Goal: Information Seeking & Learning: Check status

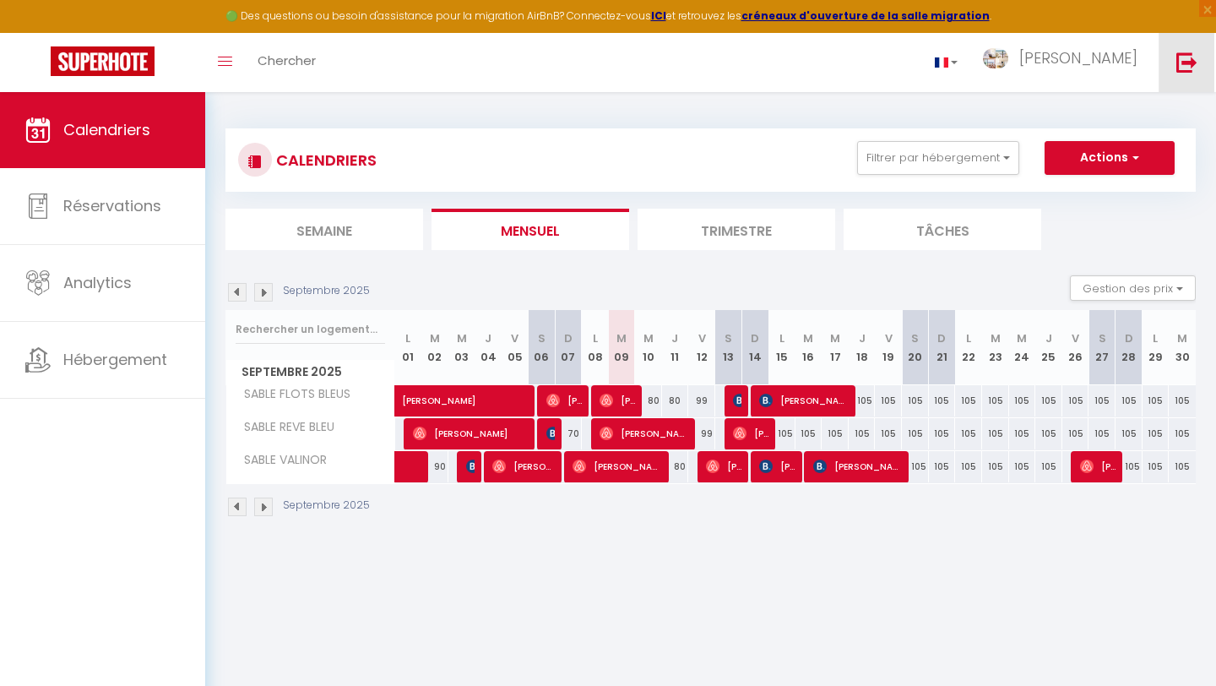
click at [1180, 69] on img at bounding box center [1186, 62] width 21 height 21
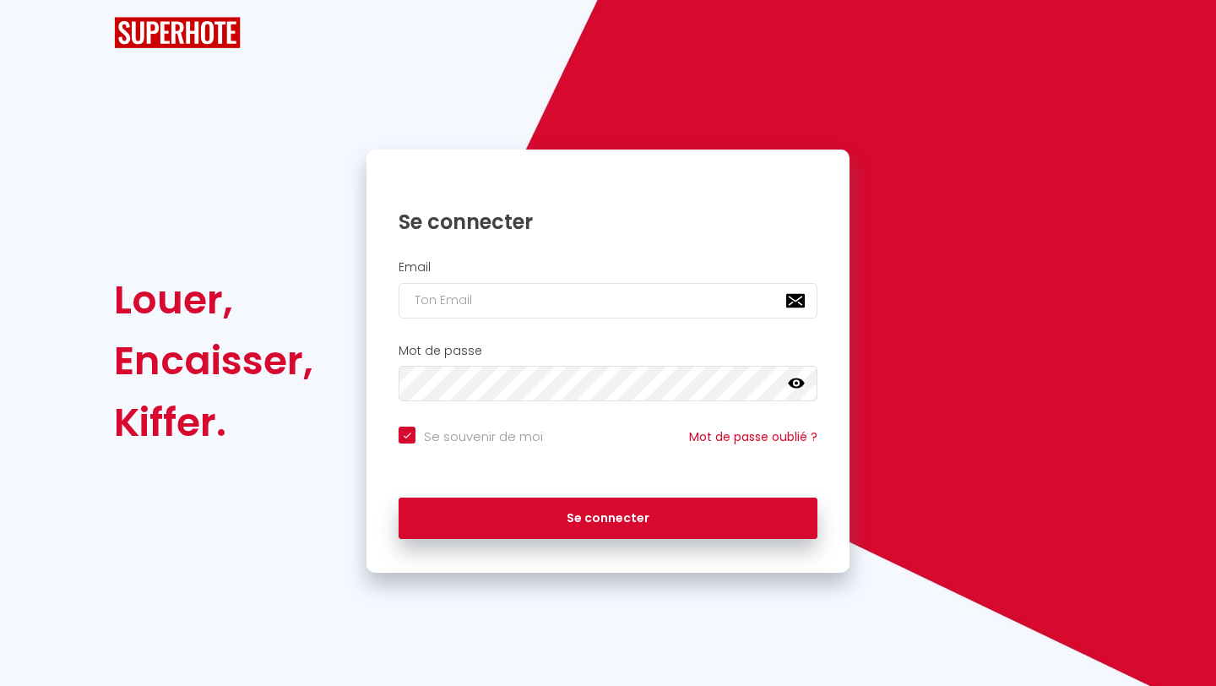
checkbox input "true"
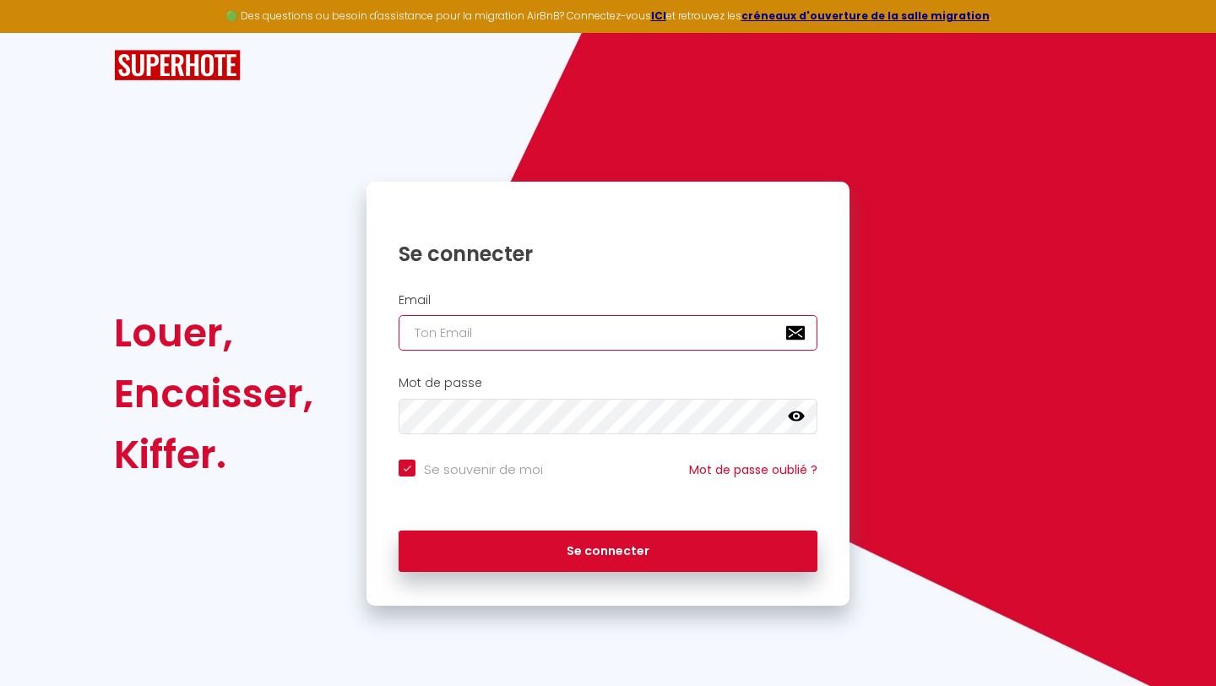
click at [540, 324] on input "email" at bounding box center [608, 332] width 419 height 35
type input "[PERSON_NAME][EMAIL_ADDRESS][DOMAIN_NAME]"
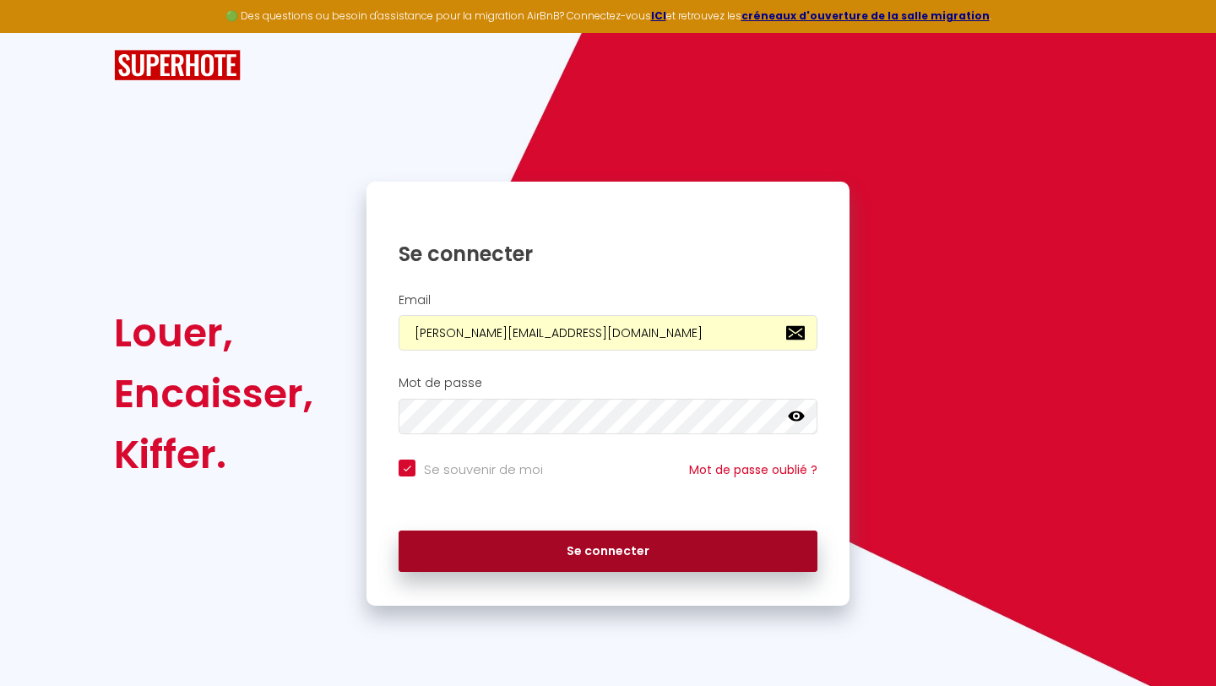
click at [483, 566] on button "Se connecter" at bounding box center [608, 551] width 419 height 42
checkbox input "true"
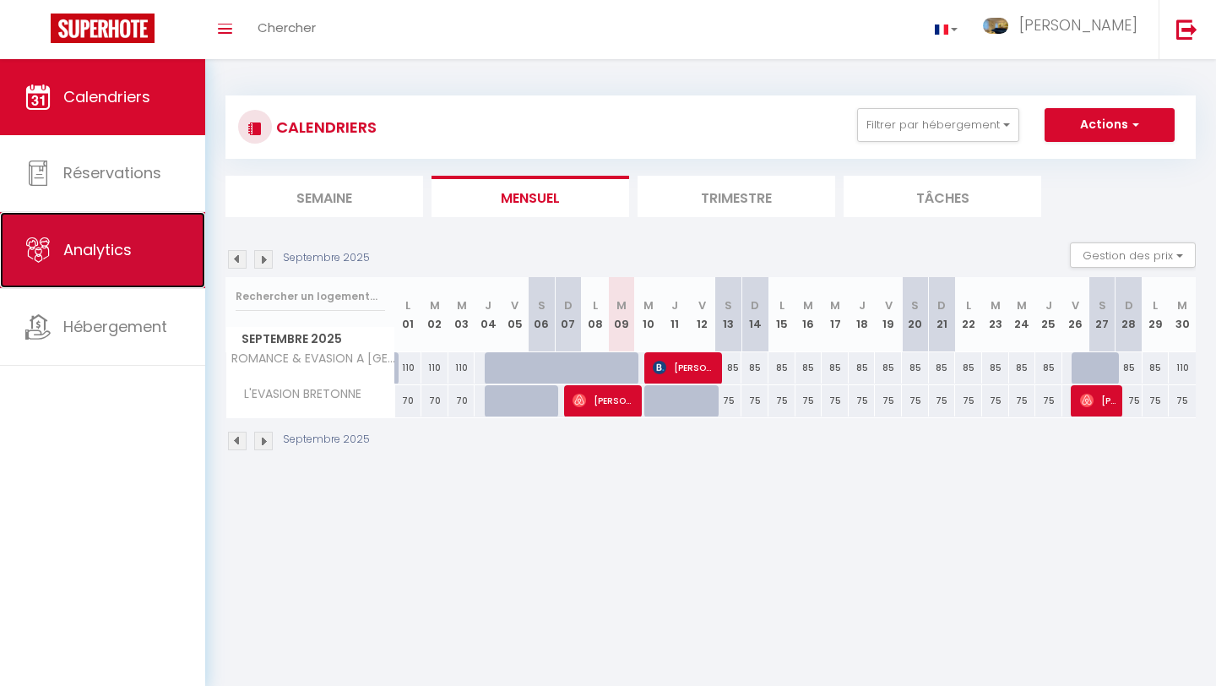
click at [138, 263] on link "Analytics" at bounding box center [102, 250] width 205 height 76
select select "2025"
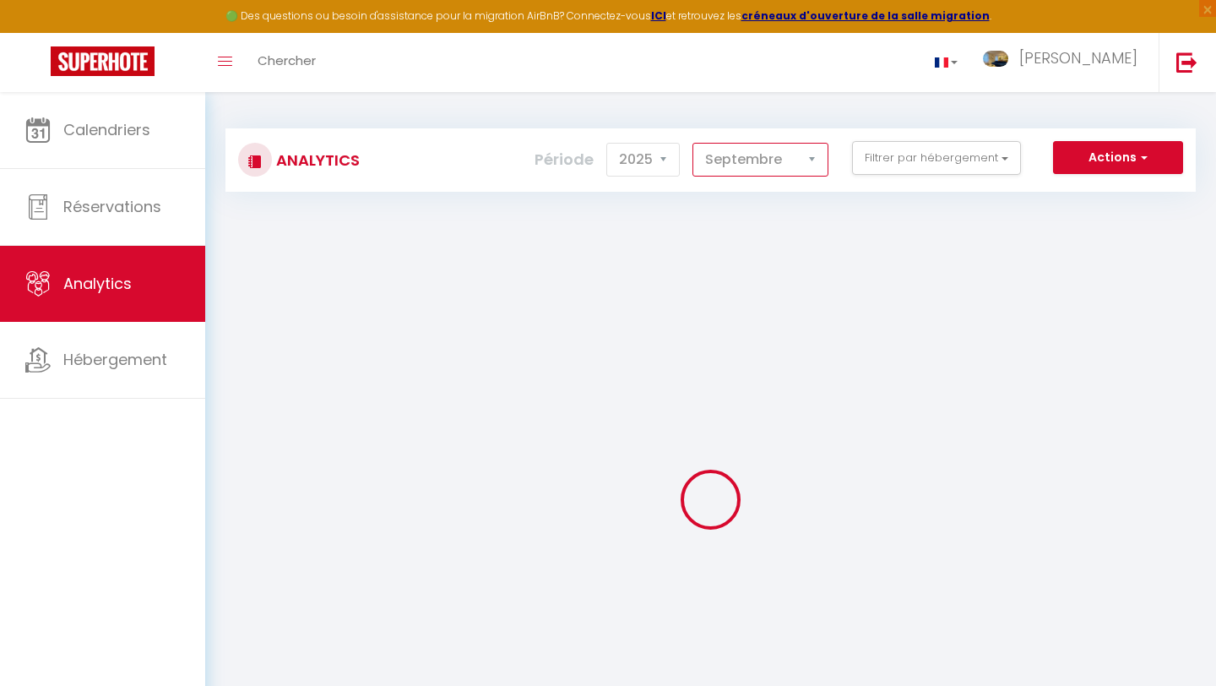
click at [754, 155] on select "[PERSON_NAME] Mars [PERSON_NAME] Juin Juillet Août Septembre Octobre Novembre D…" at bounding box center [760, 160] width 136 height 34
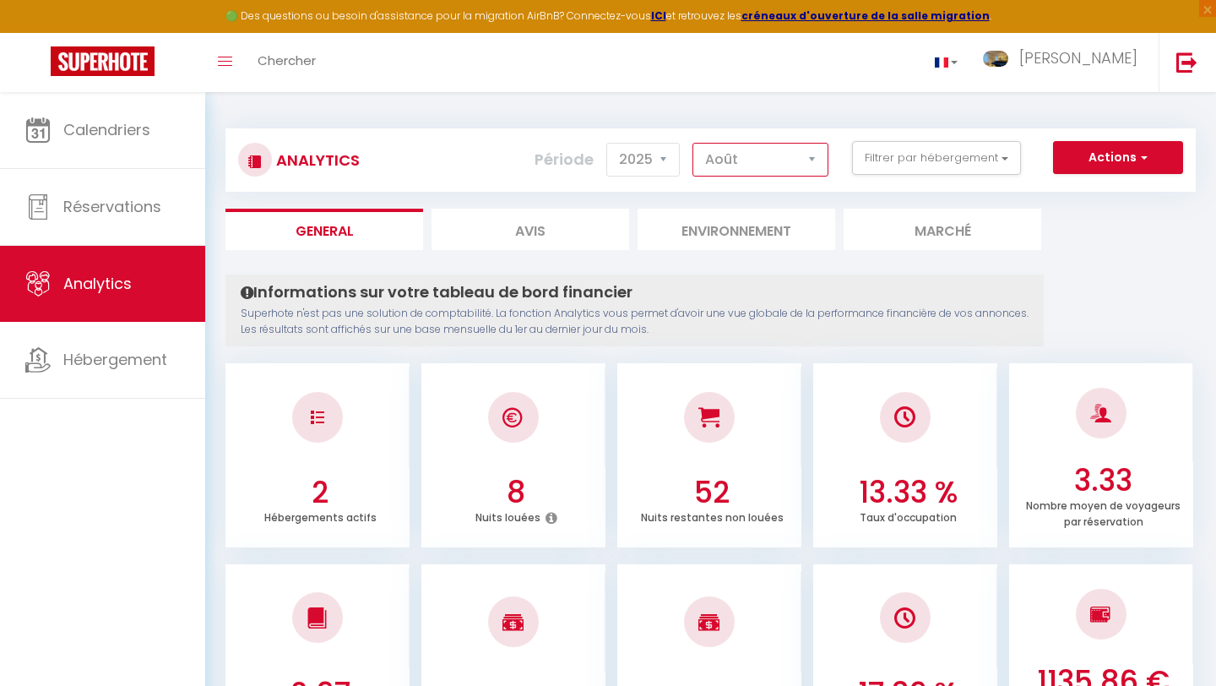
click at [693, 143] on select "[PERSON_NAME] Mars [PERSON_NAME] Juin Juillet Août Septembre Octobre Novembre D…" at bounding box center [760, 160] width 136 height 34
click at [761, 173] on select "[PERSON_NAME] Mars [PERSON_NAME] Juin Juillet Août Septembre Octobre Novembre D…" at bounding box center [760, 160] width 136 height 34
click at [693, 143] on select "[PERSON_NAME] Mars [PERSON_NAME] Juin Juillet Août Septembre Octobre Novembre D…" at bounding box center [760, 160] width 136 height 34
click at [769, 148] on select "[PERSON_NAME] Mars [PERSON_NAME] Juin Juillet Août Septembre Octobre Novembre D…" at bounding box center [760, 160] width 136 height 34
select select "9"
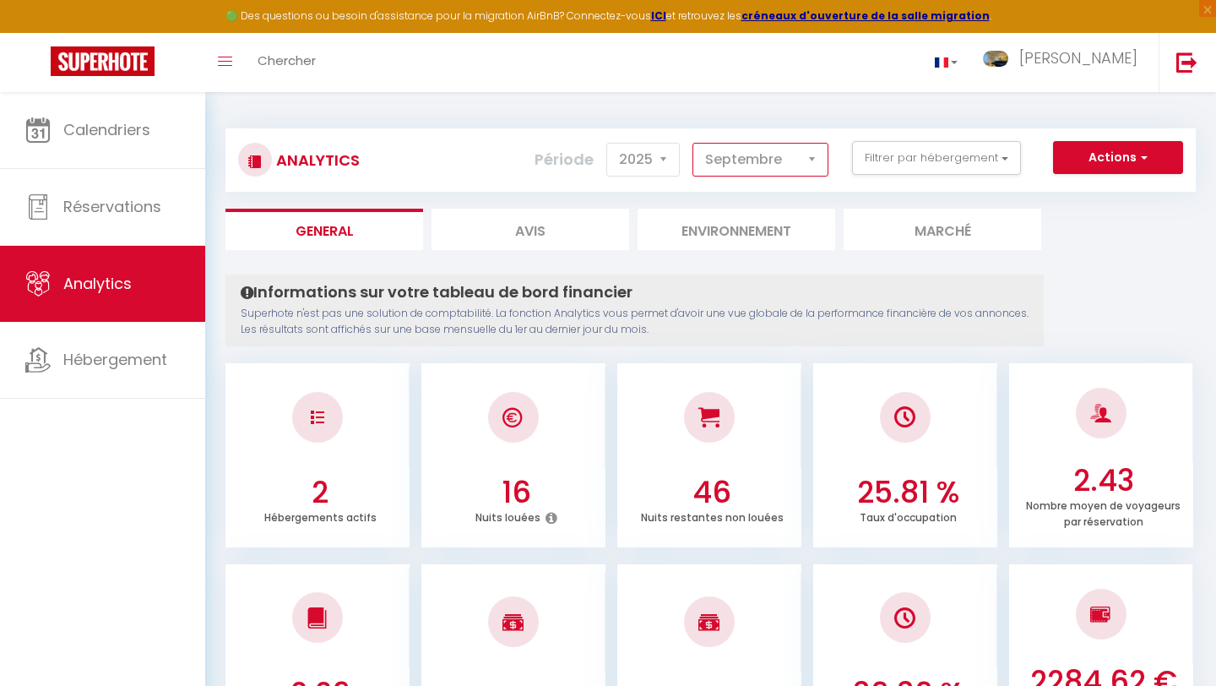
click at [693, 143] on select "[PERSON_NAME] Mars [PERSON_NAME] Juin Juillet Août Septembre Octobre Novembre D…" at bounding box center [760, 160] width 136 height 34
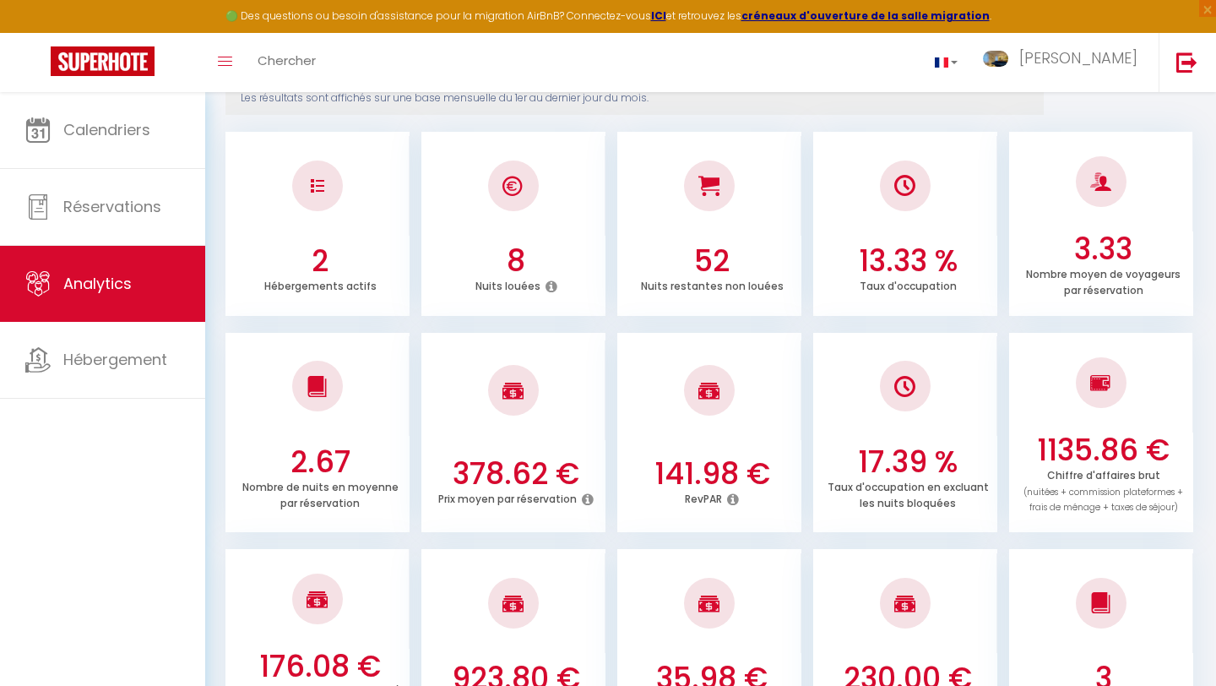
scroll to position [239, 0]
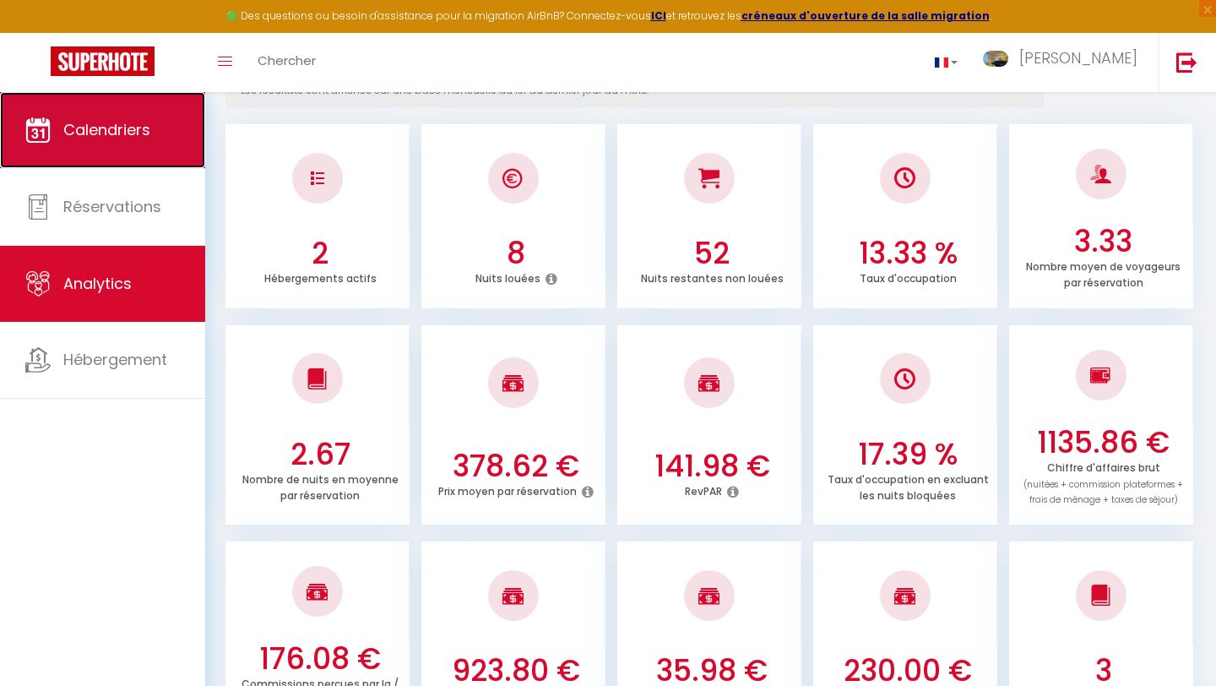
click at [93, 127] on span "Calendriers" at bounding box center [106, 129] width 87 height 21
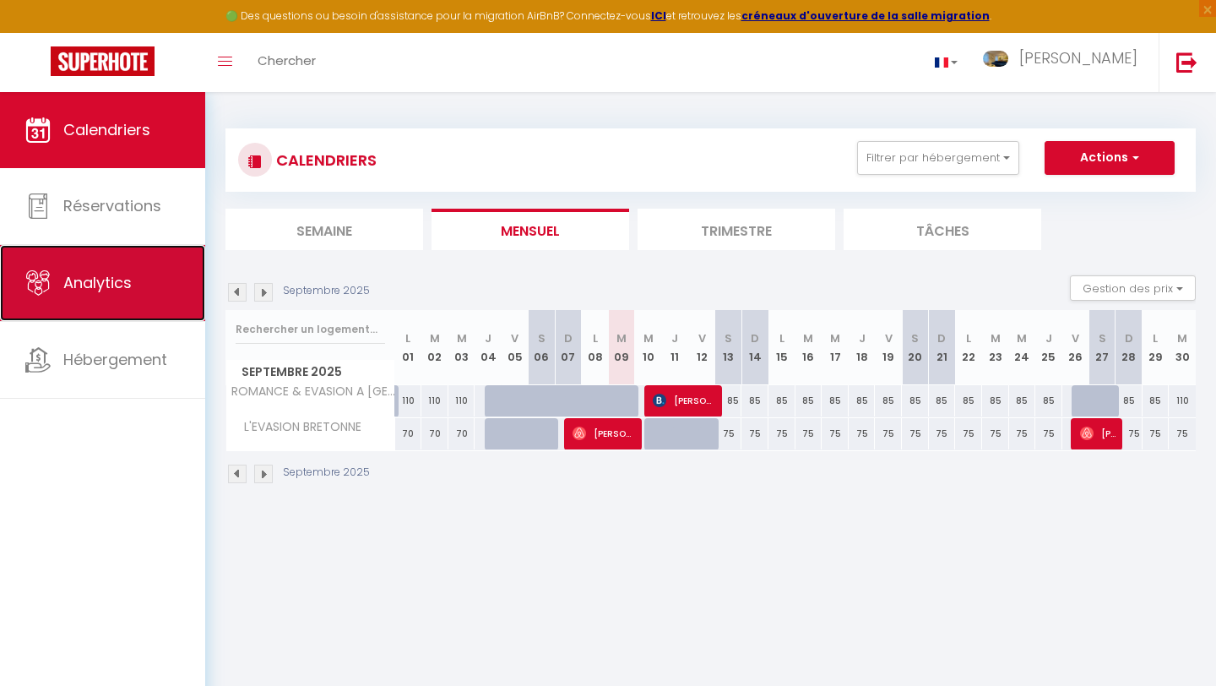
click at [130, 279] on span "Analytics" at bounding box center [97, 282] width 68 height 21
select select "2025"
select select "9"
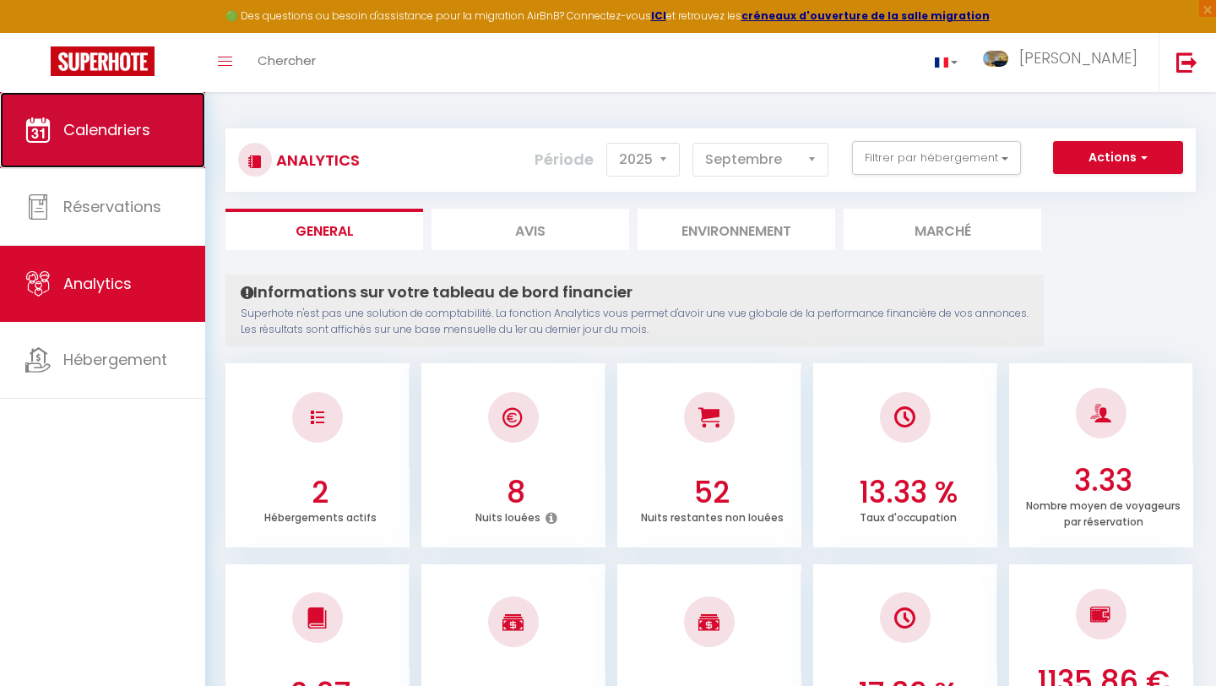
click at [140, 144] on link "Calendriers" at bounding box center [102, 130] width 205 height 76
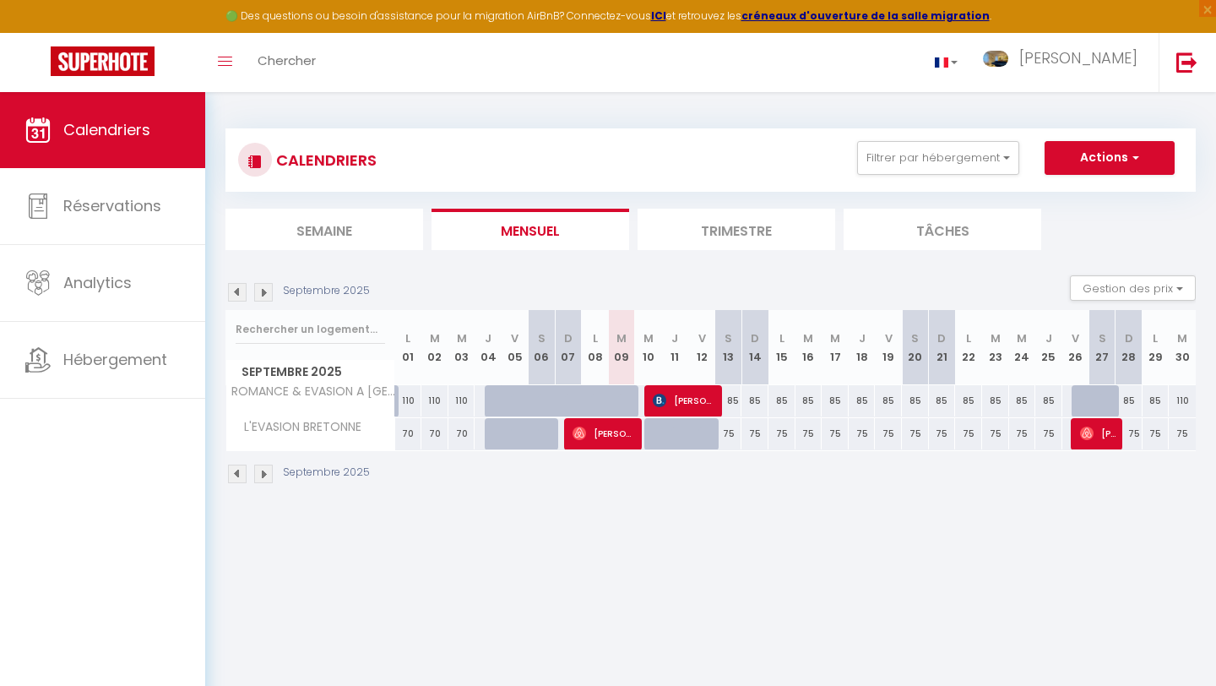
click at [711, 236] on li "Trimestre" at bounding box center [736, 229] width 198 height 41
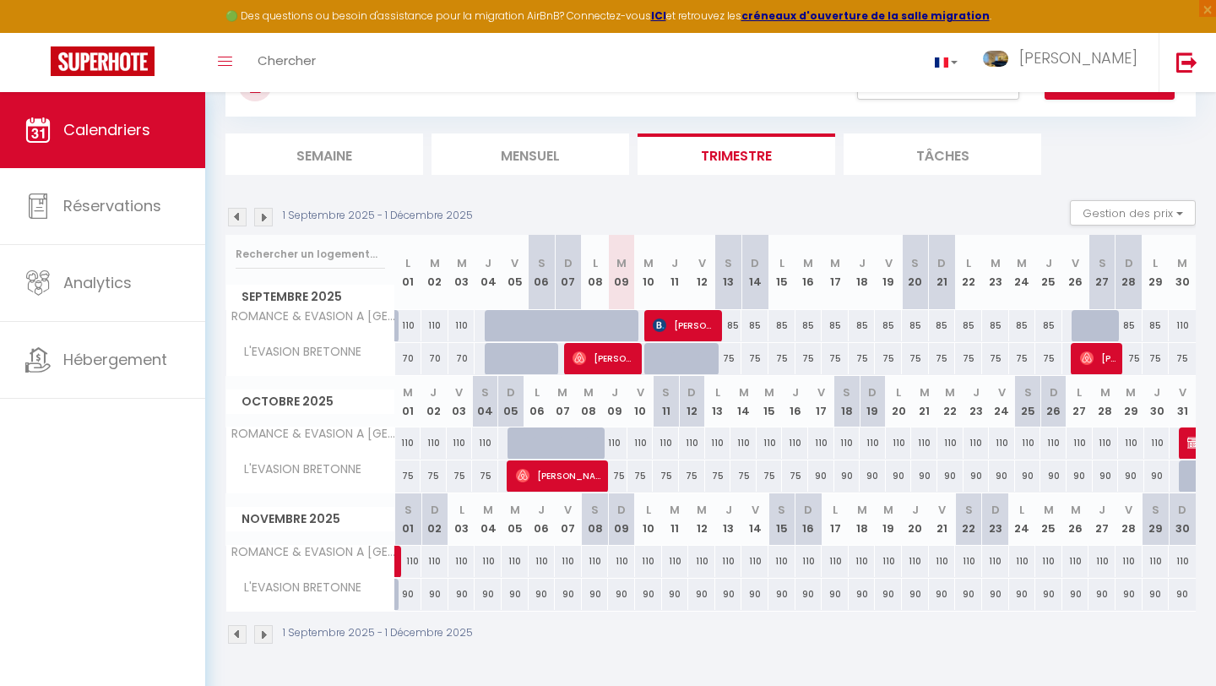
scroll to position [76, 0]
